Goal: Navigation & Orientation: Understand site structure

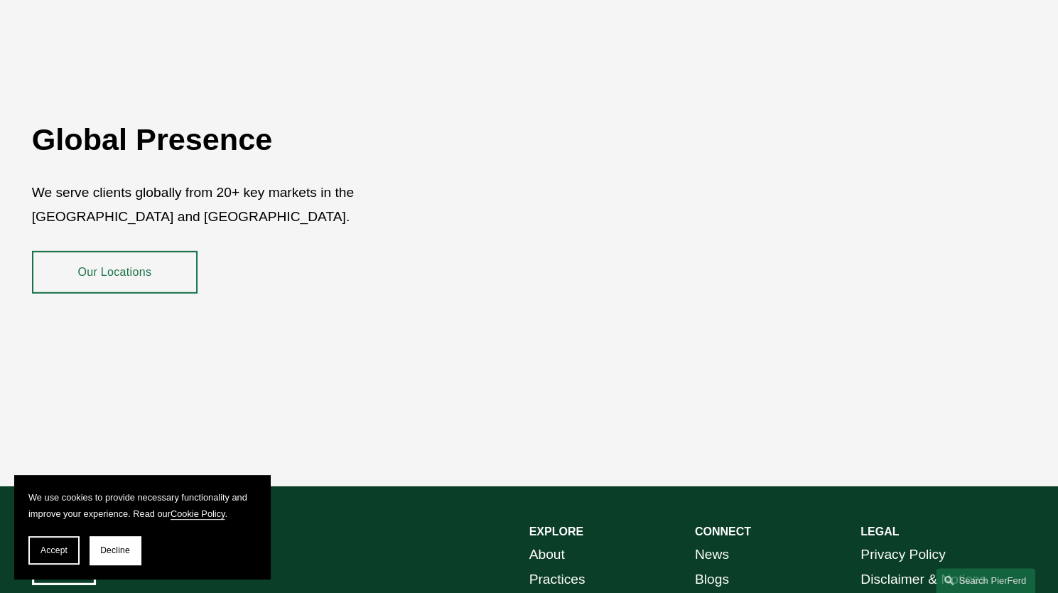
scroll to position [2544, 0]
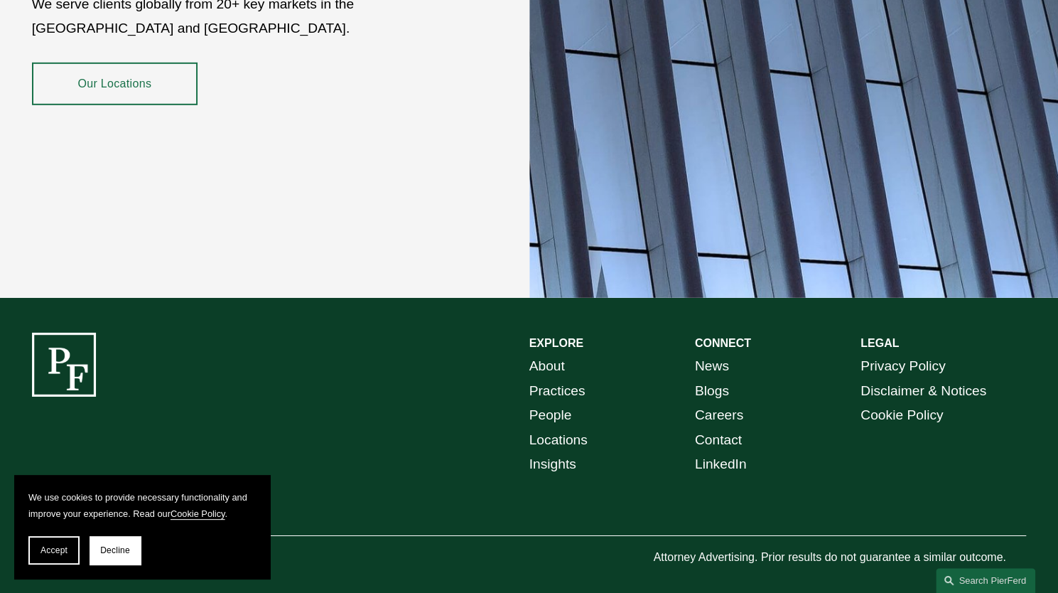
click at [708, 429] on link "Contact" at bounding box center [718, 440] width 47 height 25
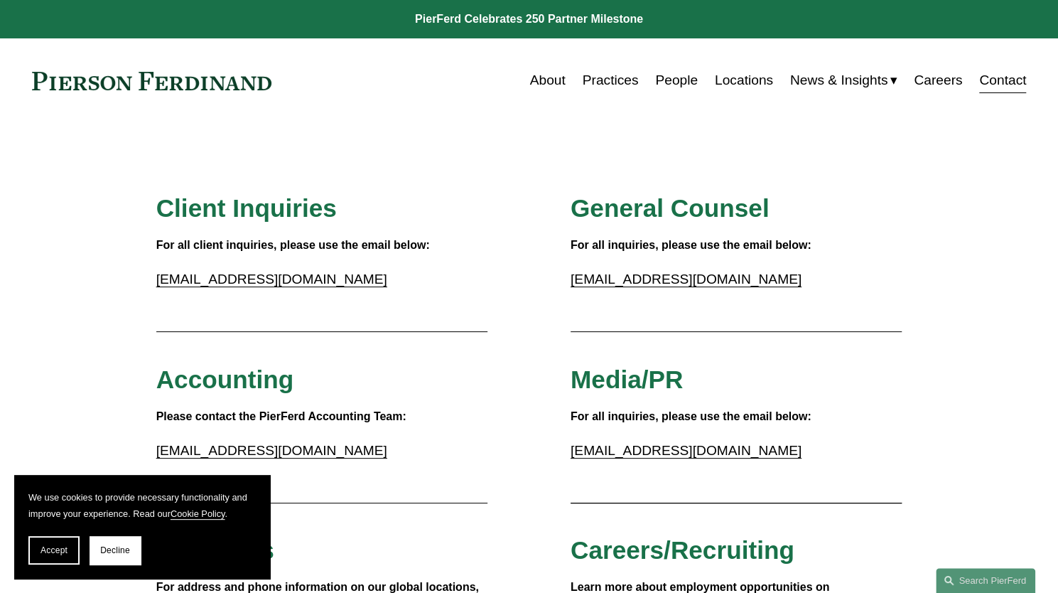
drag, startPoint x: 232, startPoint y: 80, endPoint x: 101, endPoint y: 83, distance: 131.5
click at [101, 83] on div "About Practices People Locations News & Insights News" at bounding box center [529, 80] width 995 height 27
click at [604, 81] on link "Practices" at bounding box center [611, 80] width 56 height 27
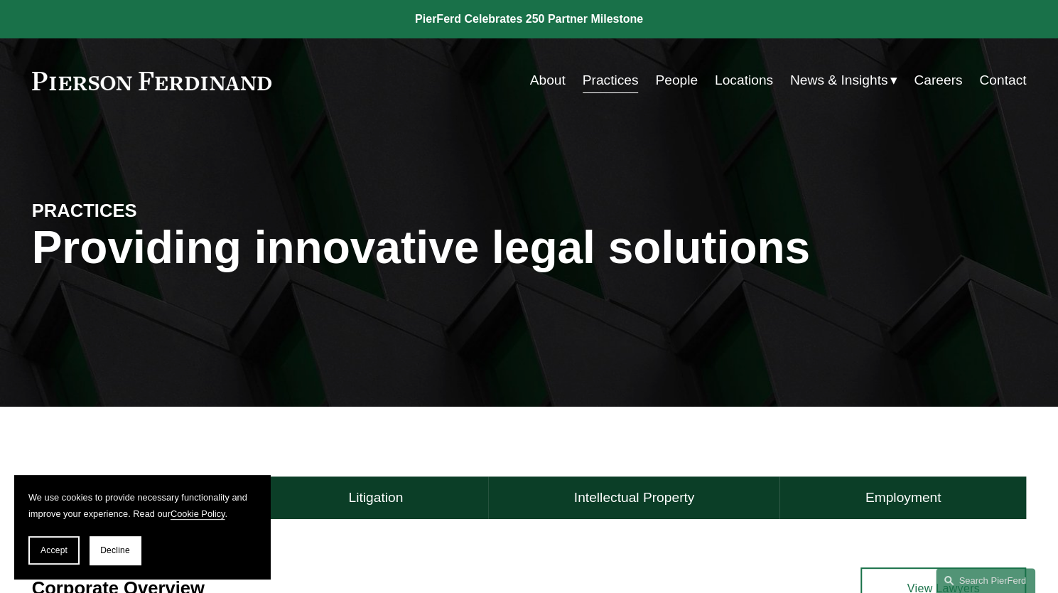
click at [671, 76] on link "People" at bounding box center [676, 80] width 43 height 27
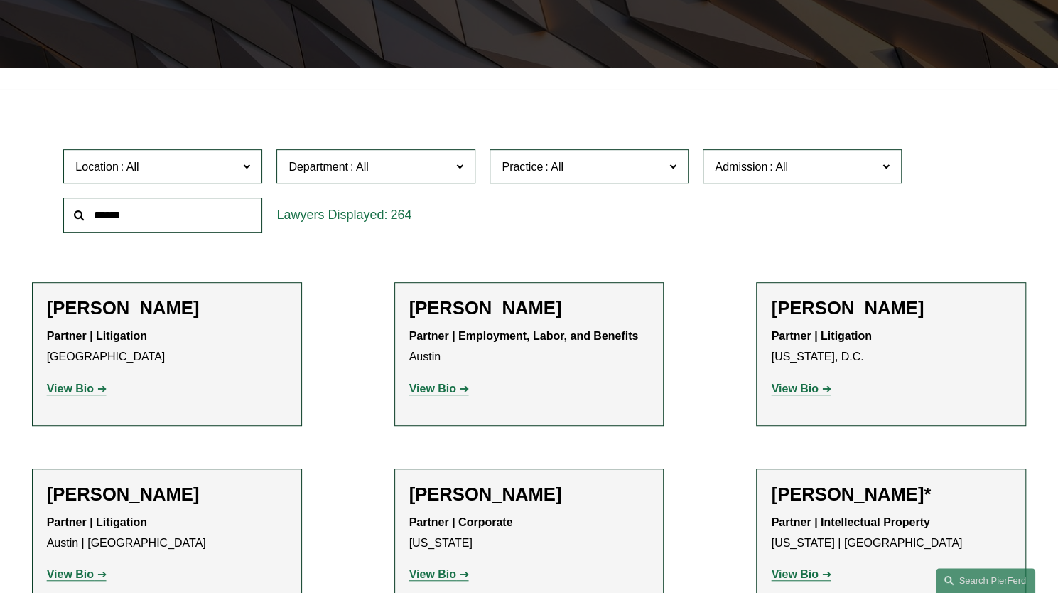
scroll to position [398, 0]
